Goal: Transaction & Acquisition: Purchase product/service

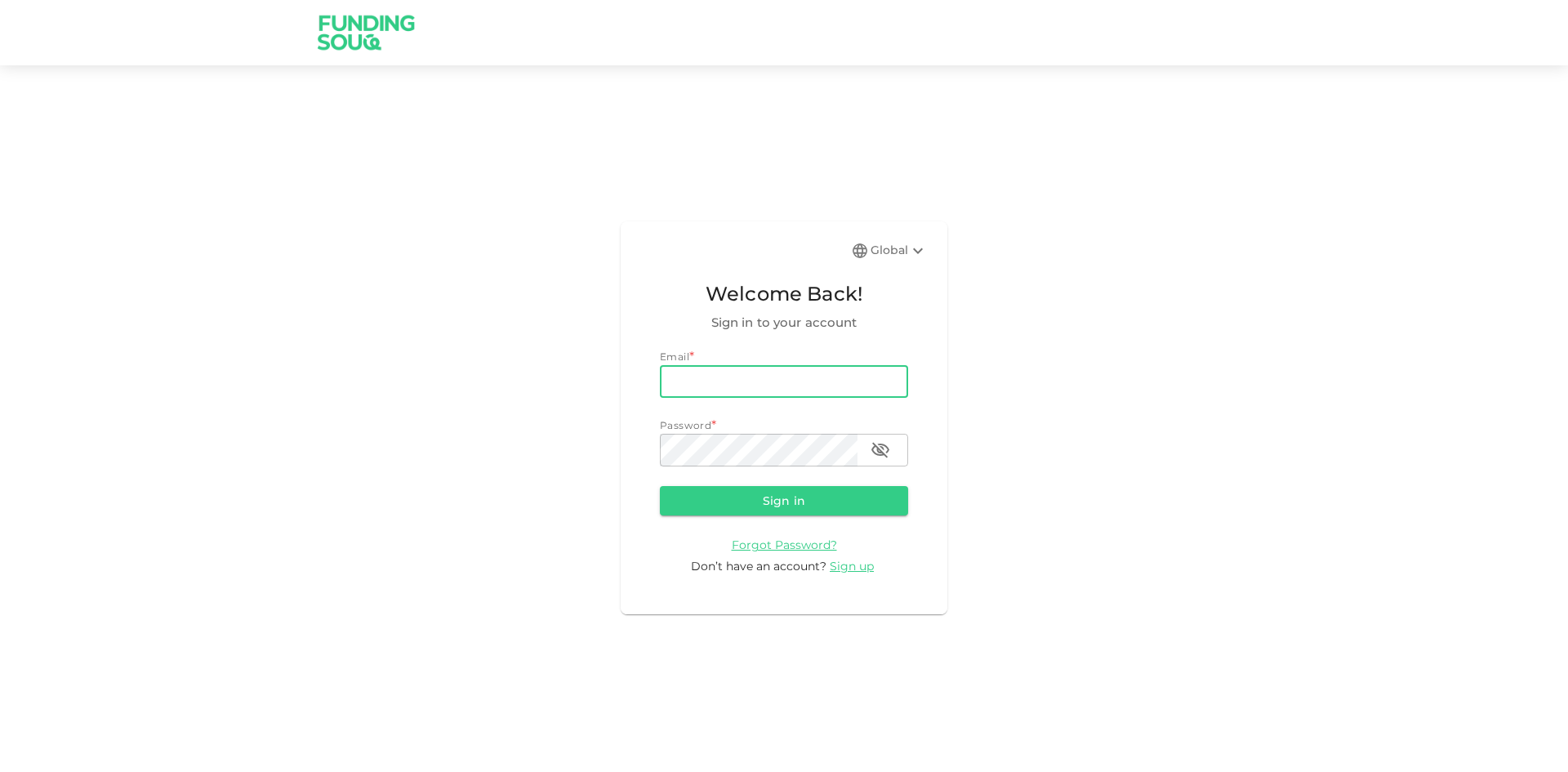
click at [782, 387] on input "email" at bounding box center [783, 382] width 248 height 33
type input "[EMAIL_ADDRESS][DOMAIN_NAME]"
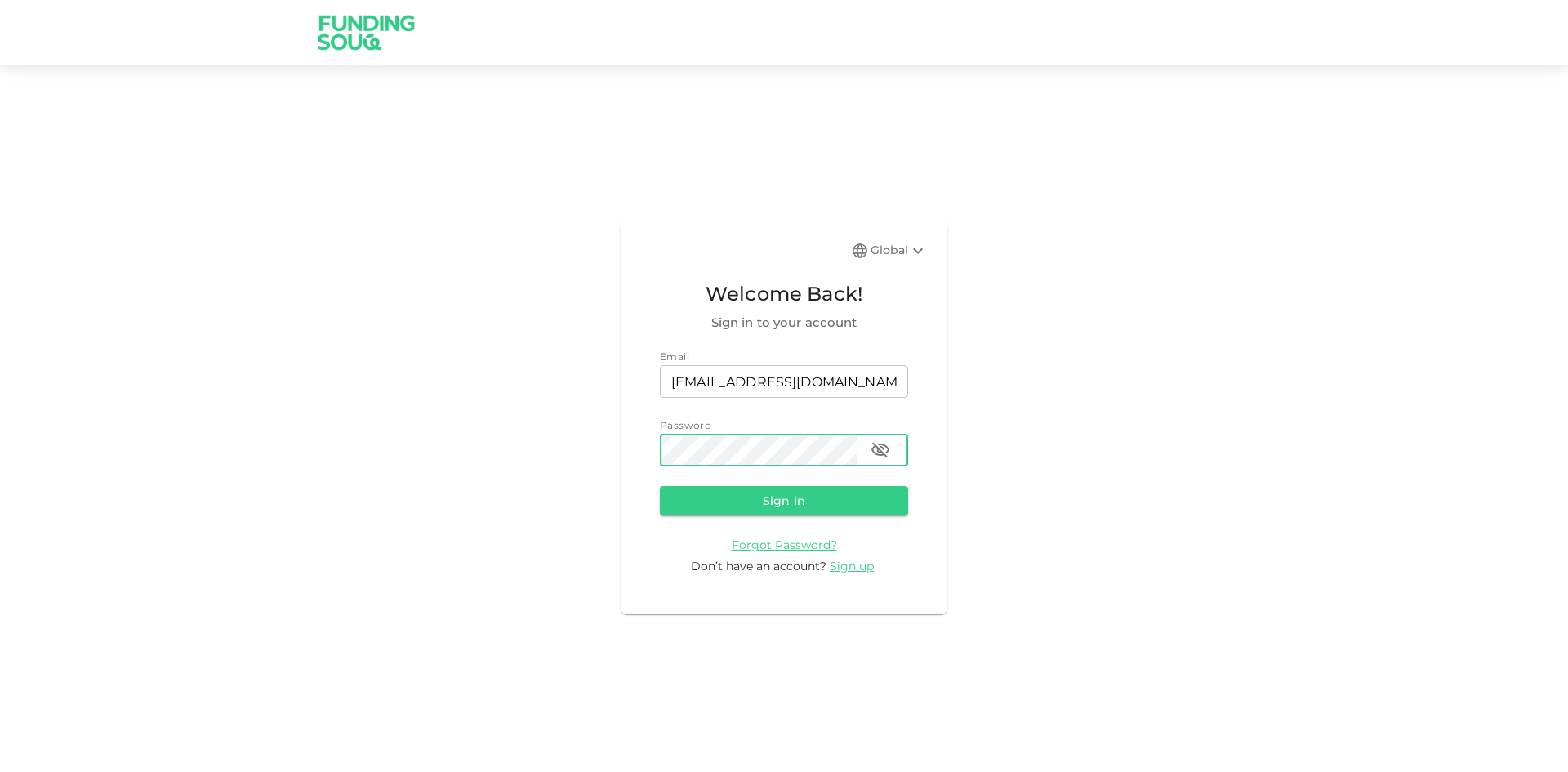
click at [880, 453] on icon "button" at bounding box center [880, 450] width 18 height 15
click at [859, 501] on button "Sign in" at bounding box center [783, 501] width 248 height 29
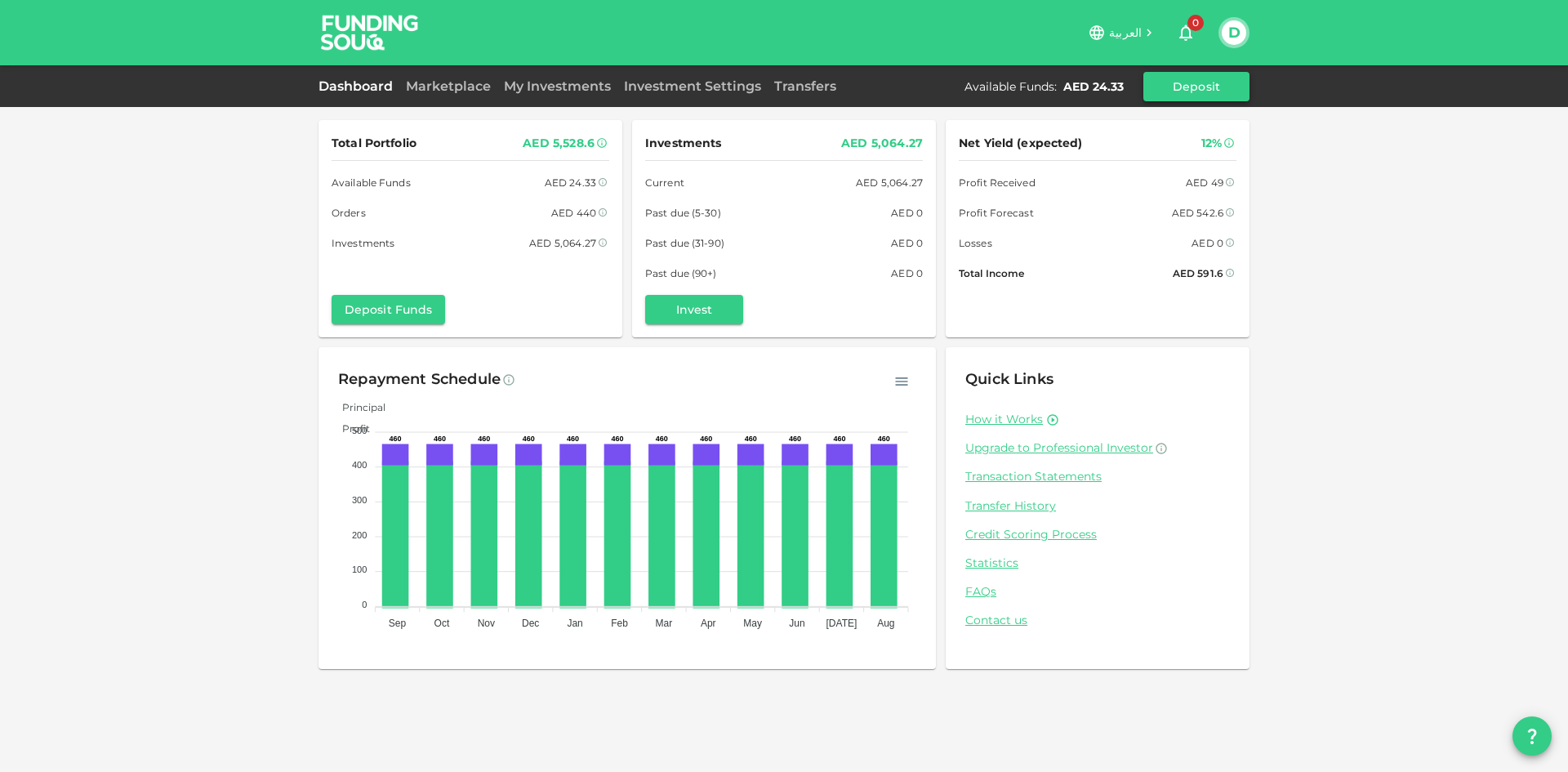
click at [1168, 84] on button "Deposit" at bounding box center [1196, 86] width 106 height 29
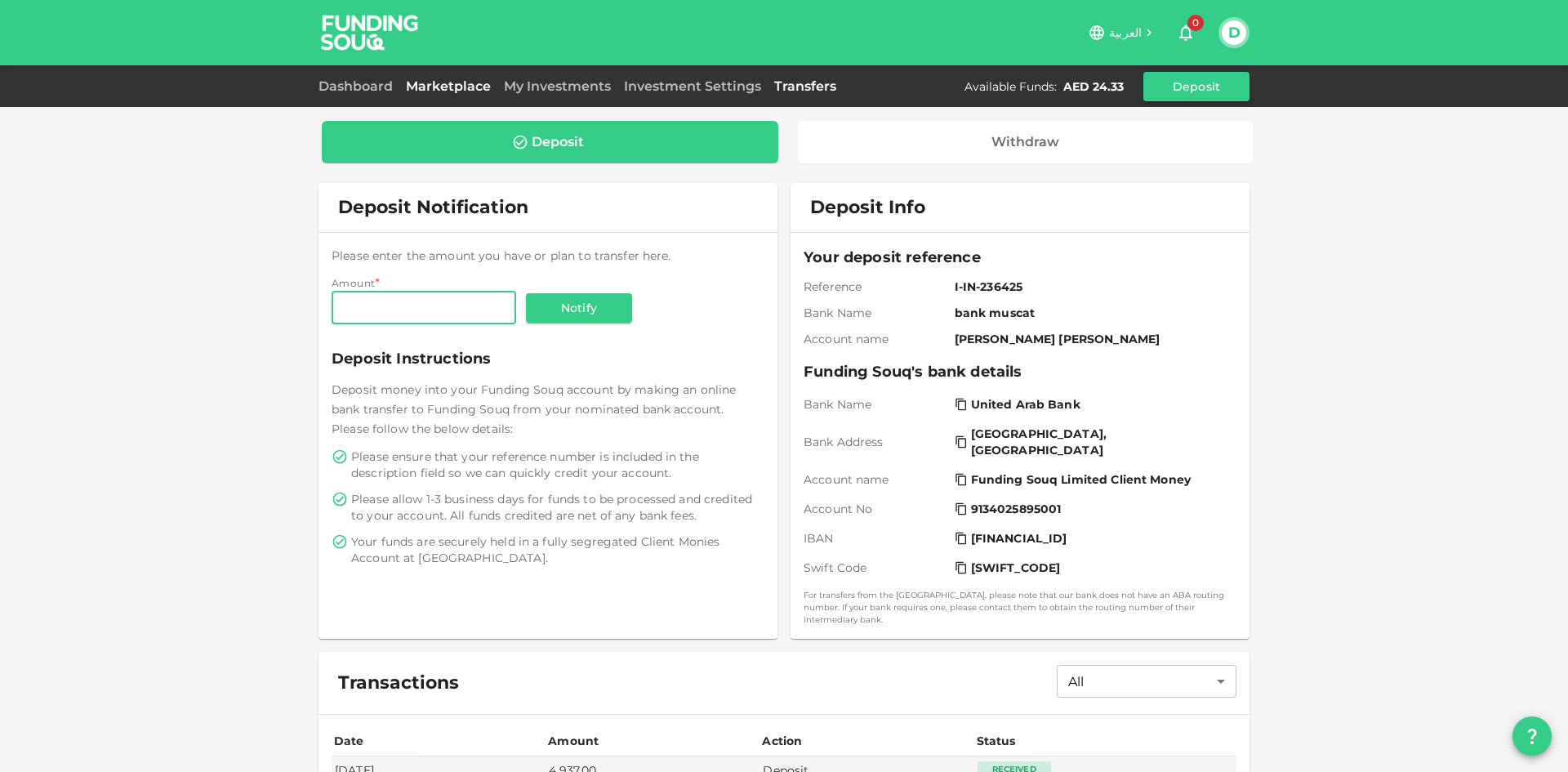
click at [468, 80] on link "Marketplace" at bounding box center [448, 85] width 98 height 15
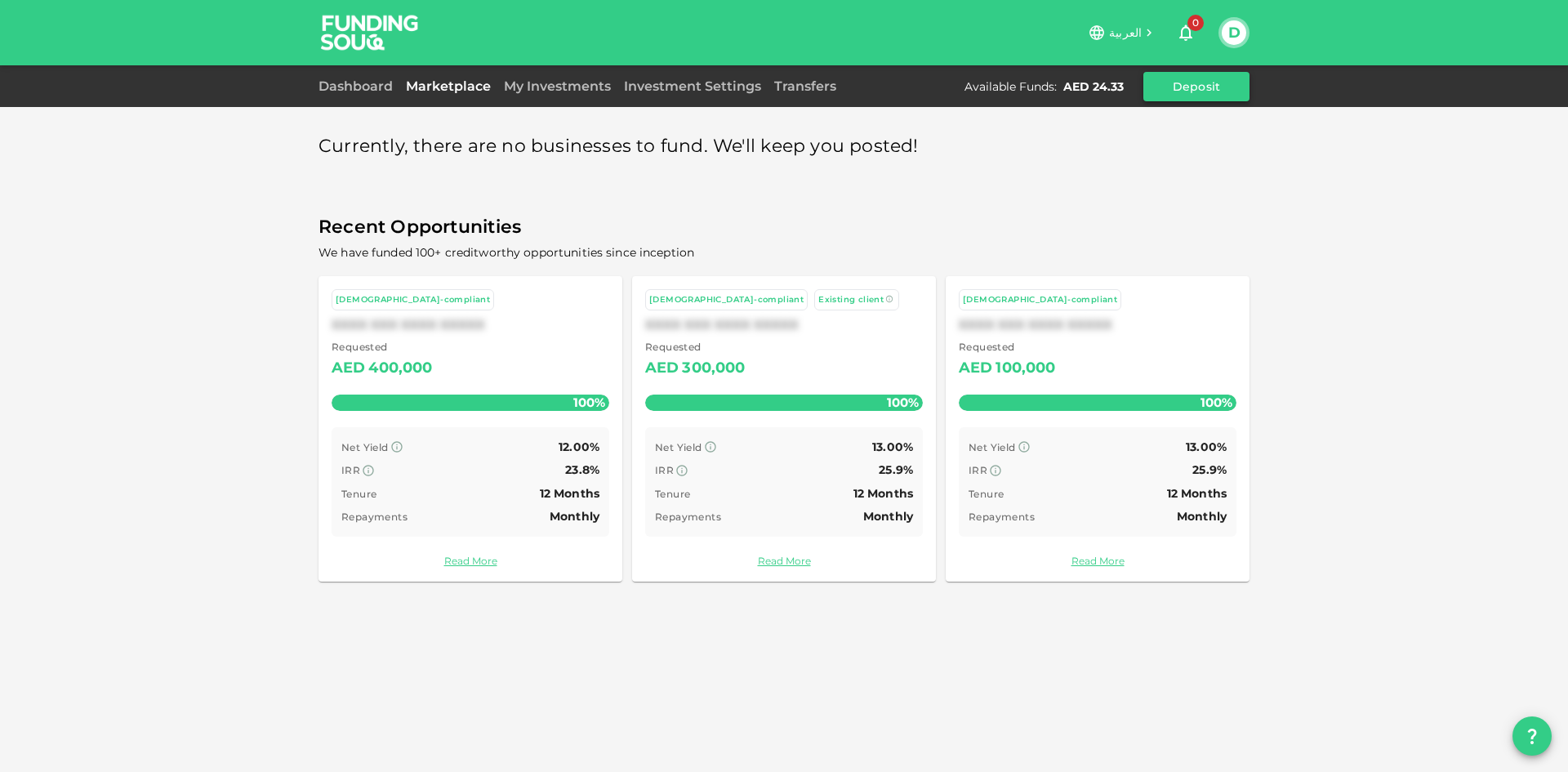
click at [1211, 84] on button "Deposit" at bounding box center [1196, 86] width 106 height 29
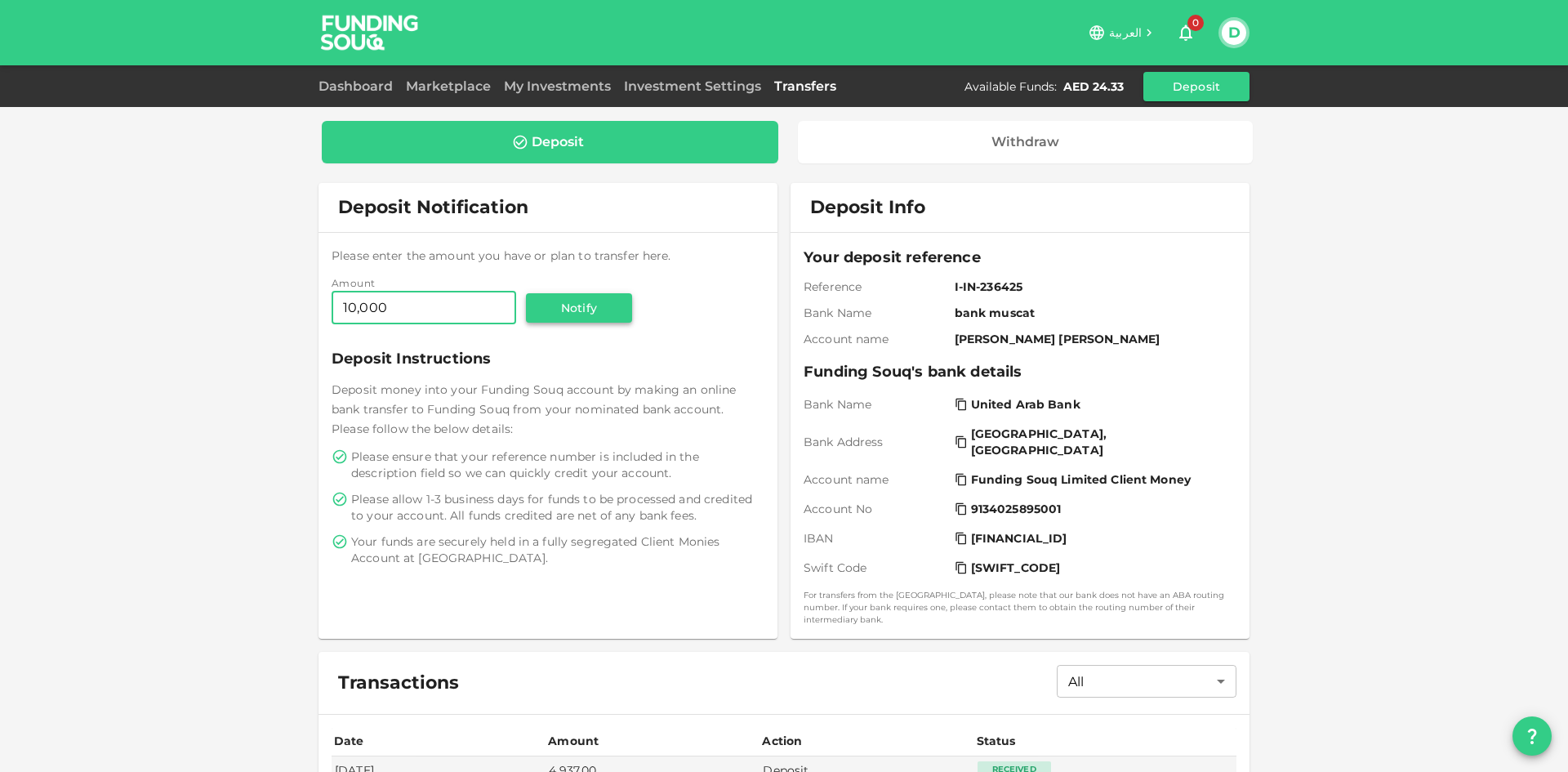
type input "10,000"
click at [558, 317] on button "Notify" at bounding box center [579, 308] width 106 height 29
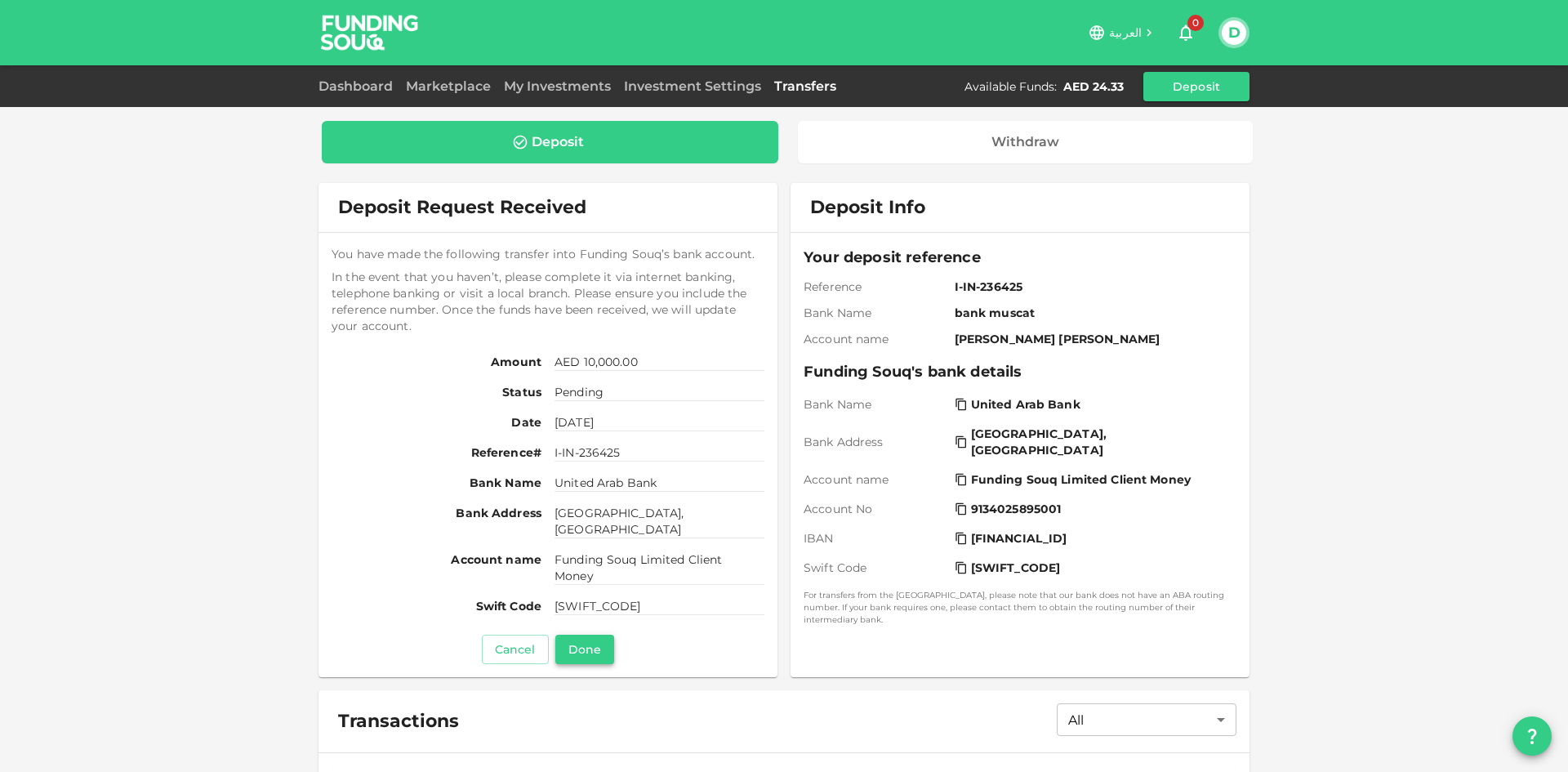
click at [598, 639] on button "Done" at bounding box center [585, 649] width 59 height 29
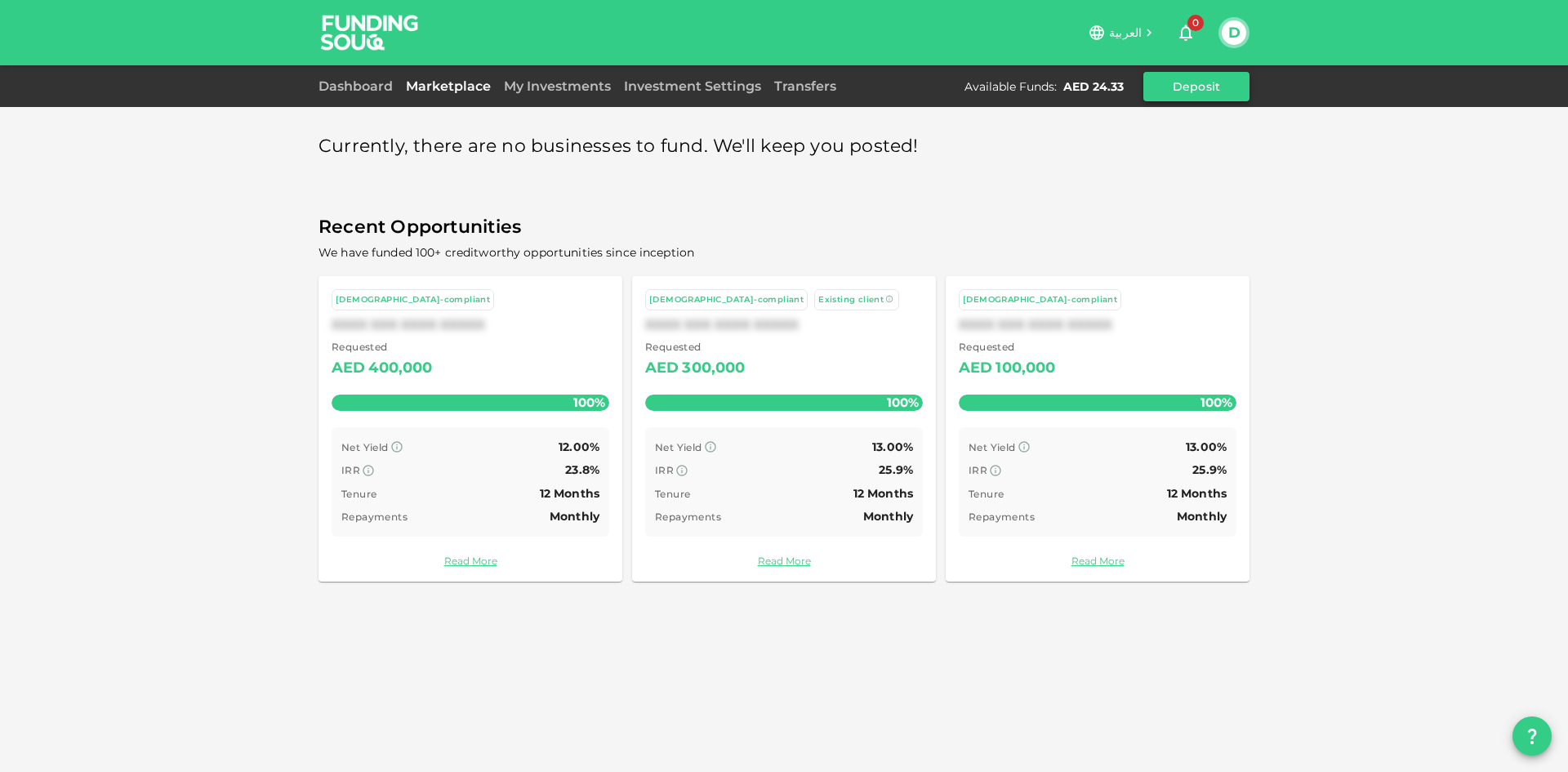
click at [1212, 86] on button "Deposit" at bounding box center [1196, 86] width 106 height 29
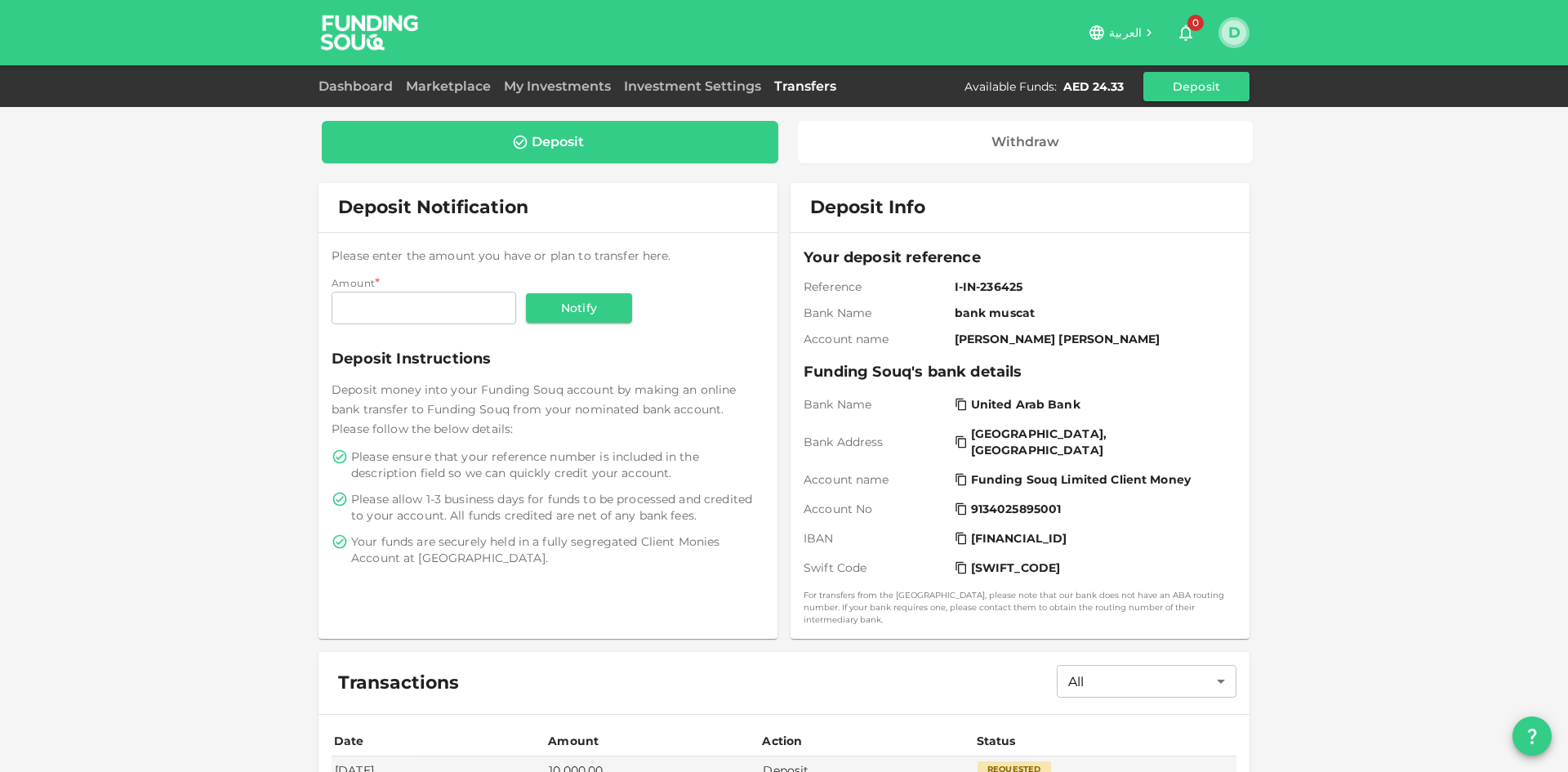
click at [1228, 35] on button "D" at bounding box center [1234, 33] width 25 height 25
click at [1143, 158] on div "Sign Out" at bounding box center [1126, 159] width 52 height 16
